Goal: Task Accomplishment & Management: Complete application form

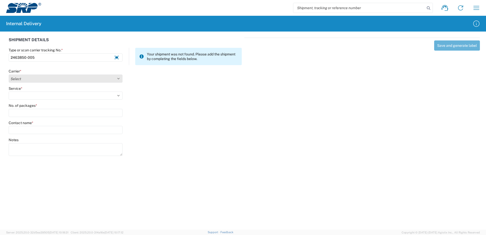
type input "2463850-005"
click at [118, 78] on select "Select Amazon Logistics ATI Trucking BC Dimerco Logistics Empire Southwest FedE…" at bounding box center [66, 78] width 114 height 8
select select "18714"
click at [9, 74] on select "Select Amazon Logistics ATI Trucking BC Dimerco Logistics Empire Southwest FedE…" at bounding box center [66, 78] width 114 height 8
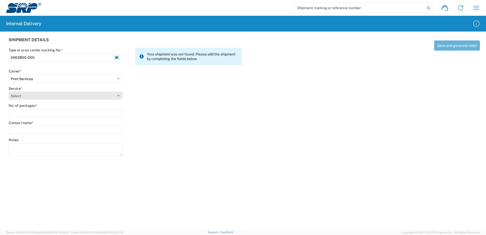
click at [118, 93] on select "Select Ground Inter-office" at bounding box center [66, 95] width 114 height 8
select select "35764"
click at [9, 91] on select "Select Ground Inter-office" at bounding box center [66, 95] width 114 height 8
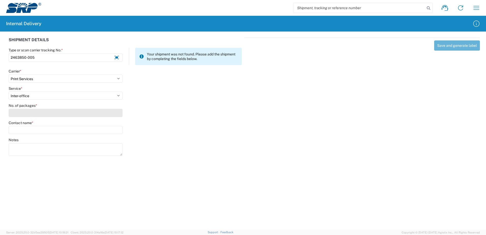
click at [112, 115] on input "No. of packages *" at bounding box center [66, 113] width 114 height 8
type input "1"
click at [111, 131] on input "Contact name *" at bounding box center [66, 130] width 114 height 8
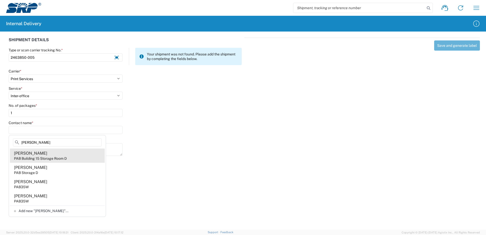
type input "Boisen"
click at [43, 156] on div "PAB Building 15 Storage Room D" at bounding box center [40, 158] width 53 height 5
type input "Christine Boisen"
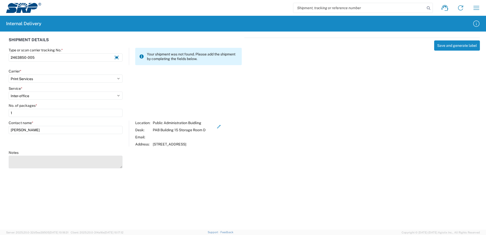
click at [39, 162] on textarea "Notes" at bounding box center [66, 161] width 114 height 13
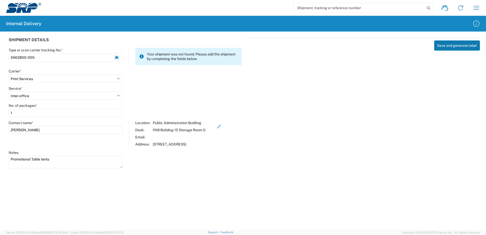
type textarea "Promotional Table tents"
click at [458, 43] on button "Save and generate label" at bounding box center [457, 45] width 46 height 10
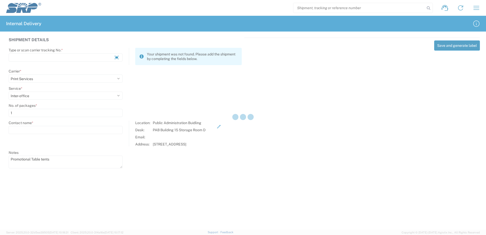
select select
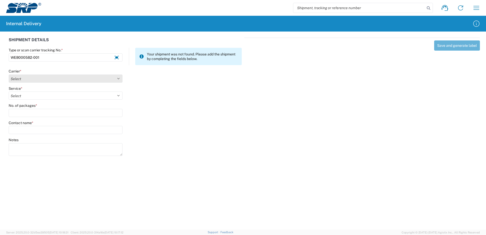
type input "WEB000582-001"
click at [118, 77] on select "Select Amazon Logistics ATI Trucking BC Dimerco Logistics Empire Southwest FedE…" at bounding box center [66, 78] width 114 height 8
select select "18714"
click at [9, 74] on select "Select Amazon Logistics ATI Trucking BC Dimerco Logistics Empire Southwest FedE…" at bounding box center [66, 78] width 114 height 8
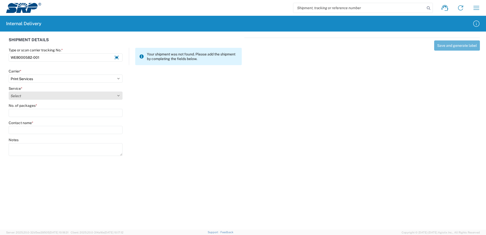
click at [119, 94] on select "Select Ground Inter-office" at bounding box center [66, 95] width 114 height 8
select select "35764"
click at [9, 91] on select "Select Ground Inter-office" at bounding box center [66, 95] width 114 height 8
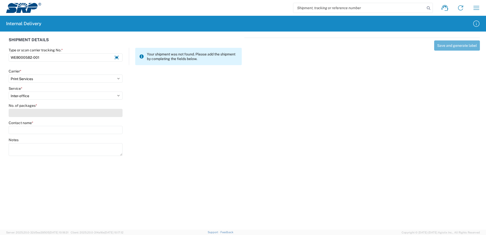
click at [110, 116] on input "No. of packages *" at bounding box center [66, 113] width 114 height 8
type input "1"
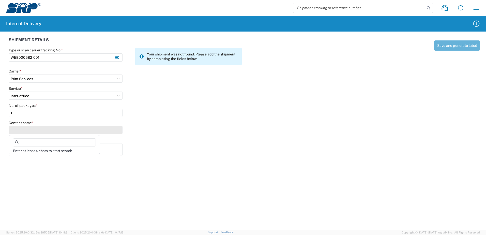
click at [104, 128] on input "Contact name *" at bounding box center [66, 130] width 114 height 8
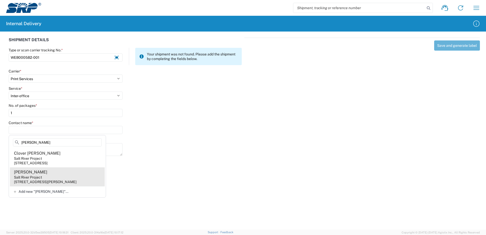
type input "Lynch"
click at [36, 174] on agx-address-suggestion-item "Kyle Lynch Salt River Project 1872 N Burris Rd, DBS100, Casa Grande, AZ, 85193,…" at bounding box center [57, 176] width 95 height 19
type input "Kyle Lynch"
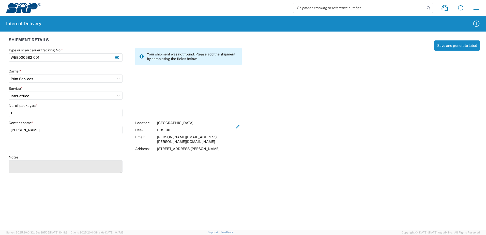
click at [37, 169] on textarea "Notes" at bounding box center [66, 166] width 114 height 13
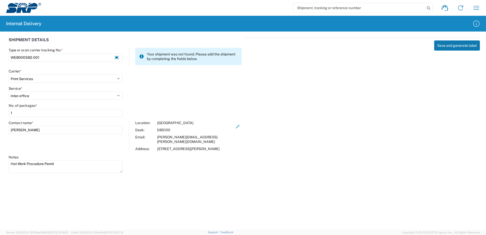
type textarea "Hot Work Procedure Pemit"
click at [459, 46] on button "Save and generate label" at bounding box center [457, 45] width 46 height 10
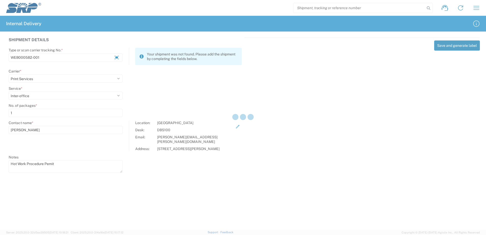
select select
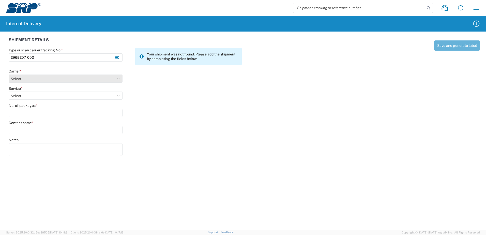
type input "2969207-002"
click at [119, 78] on select "Select Amazon Logistics ATI Trucking BC Dimerco Logistics Empire Southwest FedE…" at bounding box center [66, 78] width 114 height 8
select select "18714"
click at [9, 74] on select "Select Amazon Logistics ATI Trucking BC Dimerco Logistics Empire Southwest FedE…" at bounding box center [66, 78] width 114 height 8
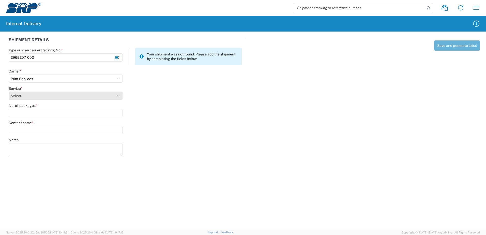
click at [118, 94] on select "Select Ground Inter-office" at bounding box center [66, 95] width 114 height 8
select select "35764"
click at [9, 91] on select "Select Ground Inter-office" at bounding box center [66, 95] width 114 height 8
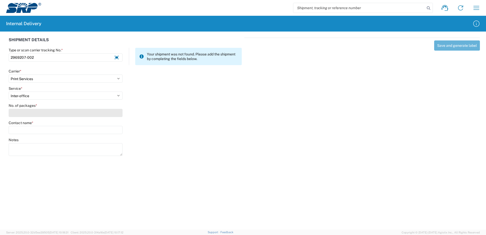
click at [105, 117] on input "No. of packages *" at bounding box center [66, 113] width 114 height 8
type input "1"
click at [100, 128] on input "Contact name *" at bounding box center [66, 130] width 114 height 8
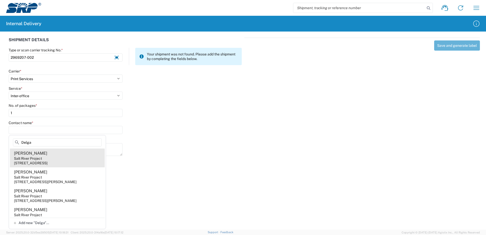
type input "Delga"
click at [41, 160] on div "7050 E University Dr, EVS119, Mesa, AZ, 85207, US" at bounding box center [31, 162] width 34 height 5
type input "Eric Delgadillo"
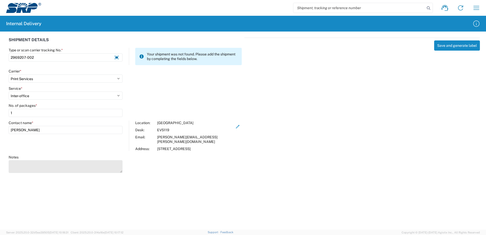
click at [39, 163] on textarea "Notes" at bounding box center [66, 166] width 114 height 13
type textarea "NWCG Mitigation Pocket Guide Booklet"
click at [462, 44] on button "Save and generate label" at bounding box center [457, 45] width 46 height 10
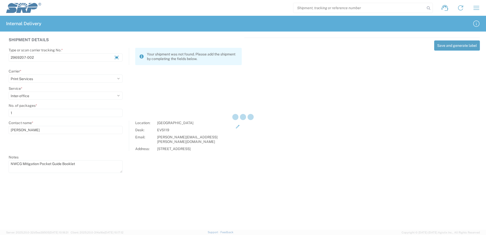
select select
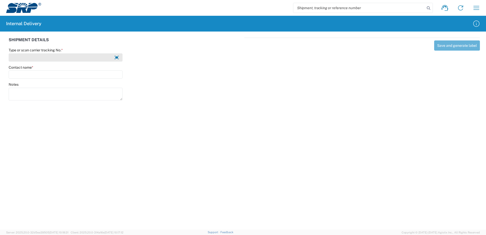
click at [33, 58] on input "Type or scan carrier tracking No. *" at bounding box center [66, 57] width 114 height 8
type input "2418900-006"
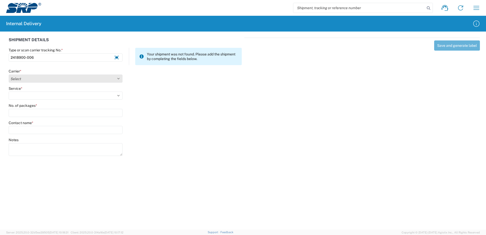
click at [32, 79] on select "Select Amazon Logistics ATI Trucking BC Dimerco Logistics Empire Southwest FedE…" at bounding box center [66, 78] width 114 height 8
select select "18714"
click at [9, 74] on select "Select Amazon Logistics ATI Trucking BC Dimerco Logistics Empire Southwest FedE…" at bounding box center [66, 78] width 114 height 8
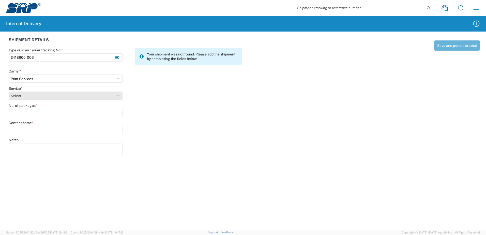
click at [22, 97] on select "Select Ground Inter-office" at bounding box center [66, 95] width 114 height 8
select select "35764"
click at [9, 91] on select "Select Ground Inter-office" at bounding box center [66, 95] width 114 height 8
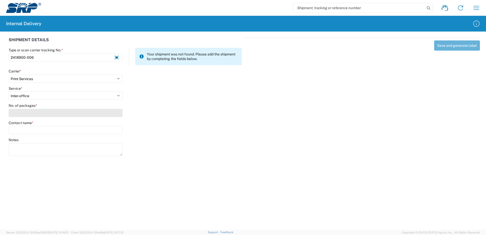
click at [25, 115] on input "No. of packages *" at bounding box center [66, 113] width 114 height 8
type input "2"
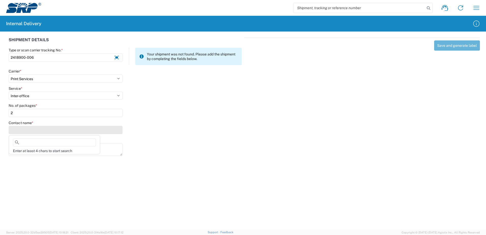
click at [36, 132] on input "Contact name *" at bounding box center [66, 130] width 114 height 8
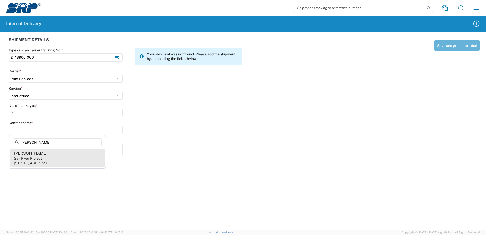
type input "Rachel Stern"
click at [40, 163] on div "1500 N Mill Ave, PAB35W, Tempe, AZ, 85281, US" at bounding box center [31, 162] width 34 height 5
type input "Rachel Stern"
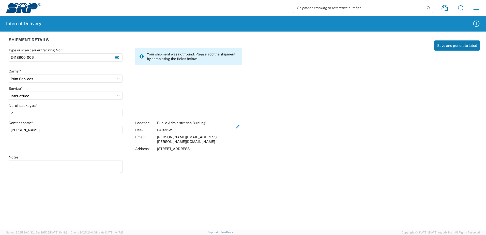
click at [452, 46] on button "Save and generate label" at bounding box center [457, 45] width 46 height 10
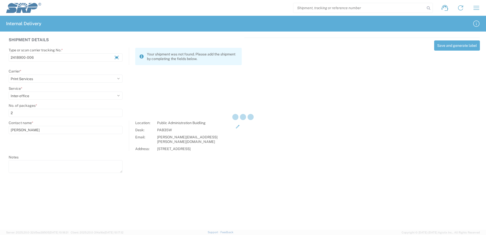
select select
